Goal: Check status: Check status

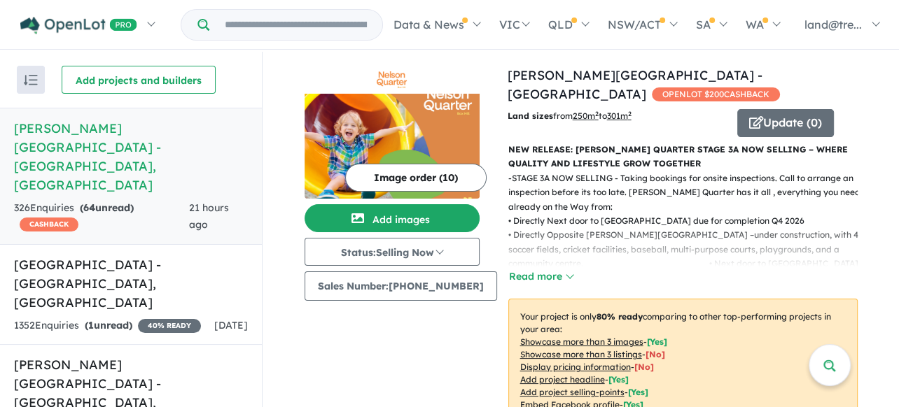
click at [110, 127] on h5 "[PERSON_NAME][GEOGRAPHIC_DATA] - [GEOGRAPHIC_DATA] , [GEOGRAPHIC_DATA]" at bounding box center [131, 157] width 234 height 76
click at [408, 144] on img at bounding box center [392, 146] width 175 height 105
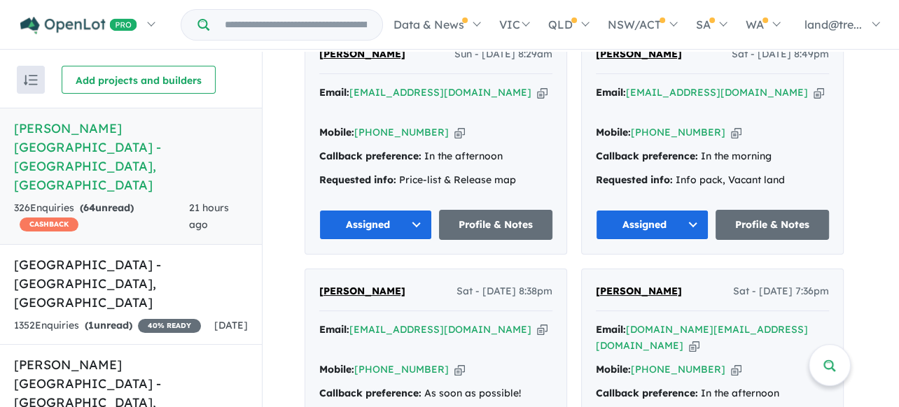
scroll to position [1050, 0]
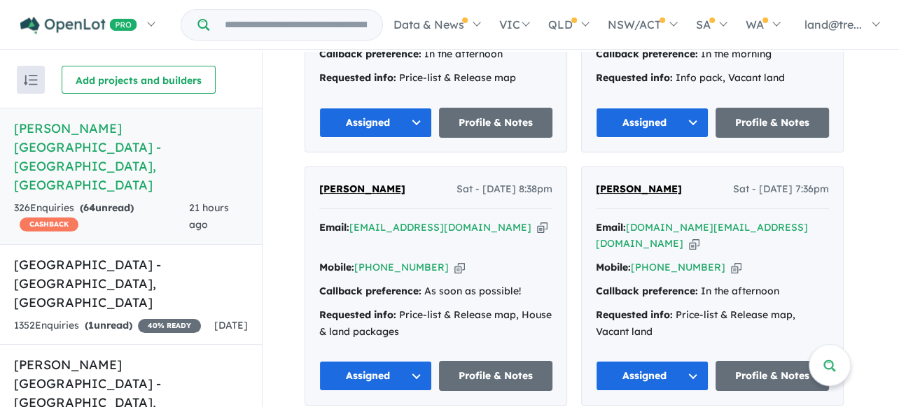
click at [451, 284] on div "Callback preference: As soon as possible!" at bounding box center [435, 292] width 233 height 17
click at [421, 361] on button "Assigned" at bounding box center [375, 376] width 113 height 30
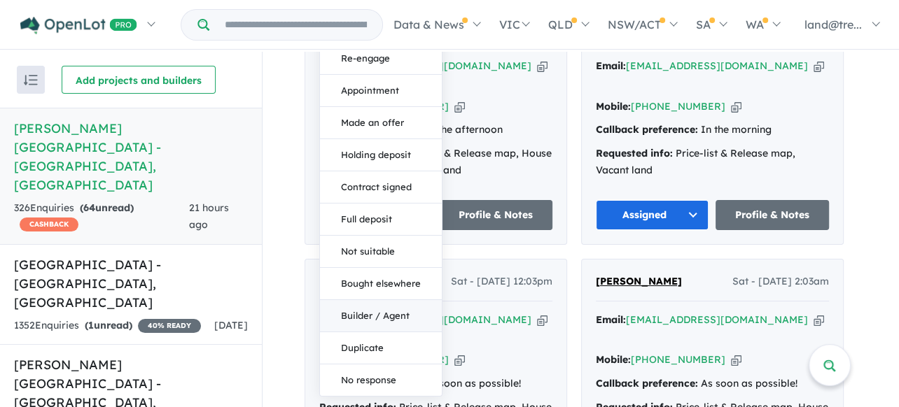
scroll to position [1470, 0]
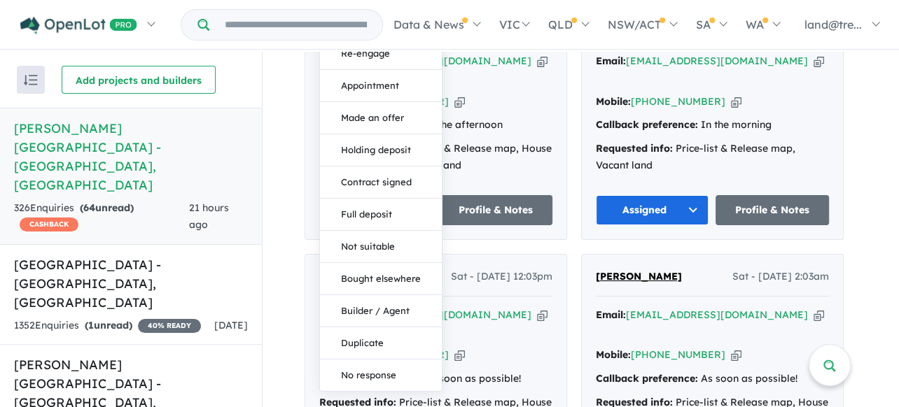
drag, startPoint x: 368, startPoint y: 121, endPoint x: 365, endPoint y: 130, distance: 8.7
click at [365, 134] on button "Holding deposit" at bounding box center [381, 150] width 122 height 32
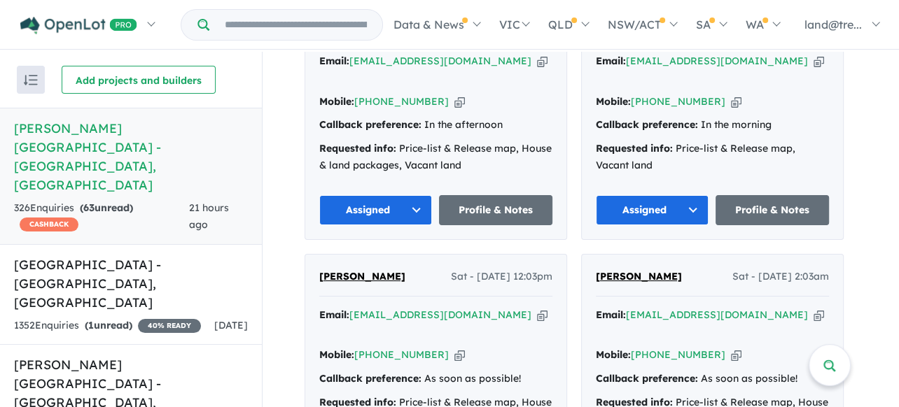
click at [411, 195] on button "Assigned" at bounding box center [375, 210] width 113 height 30
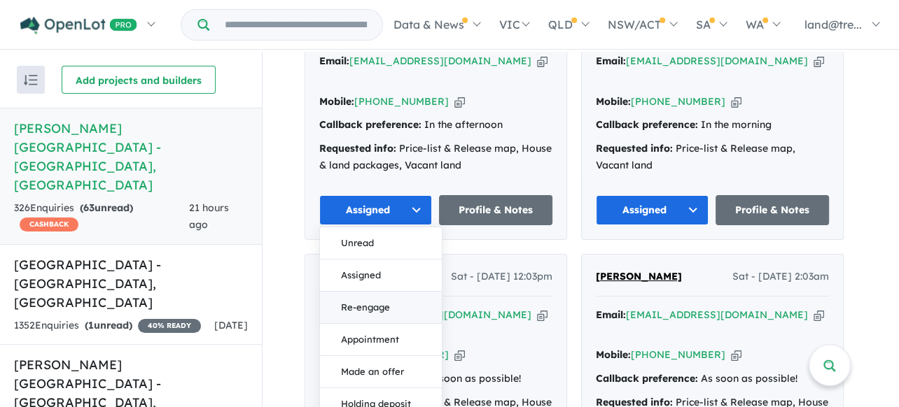
drag, startPoint x: 368, startPoint y: 255, endPoint x: 361, endPoint y: 261, distance: 8.9
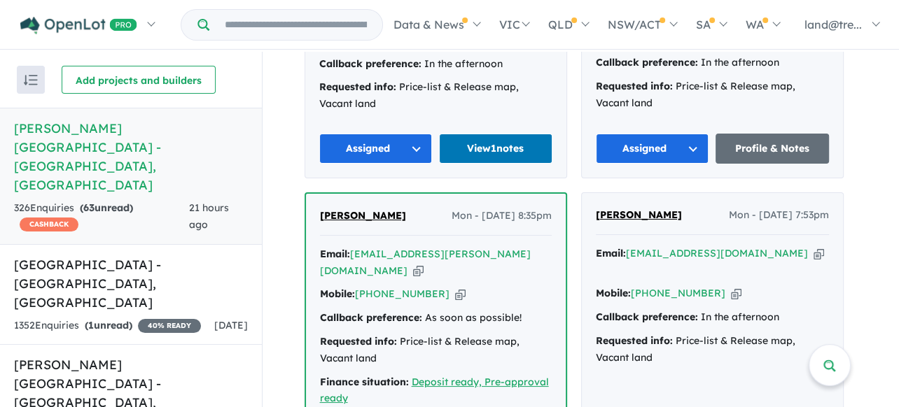
scroll to position [3151, 0]
